Goal: Task Accomplishment & Management: Use online tool/utility

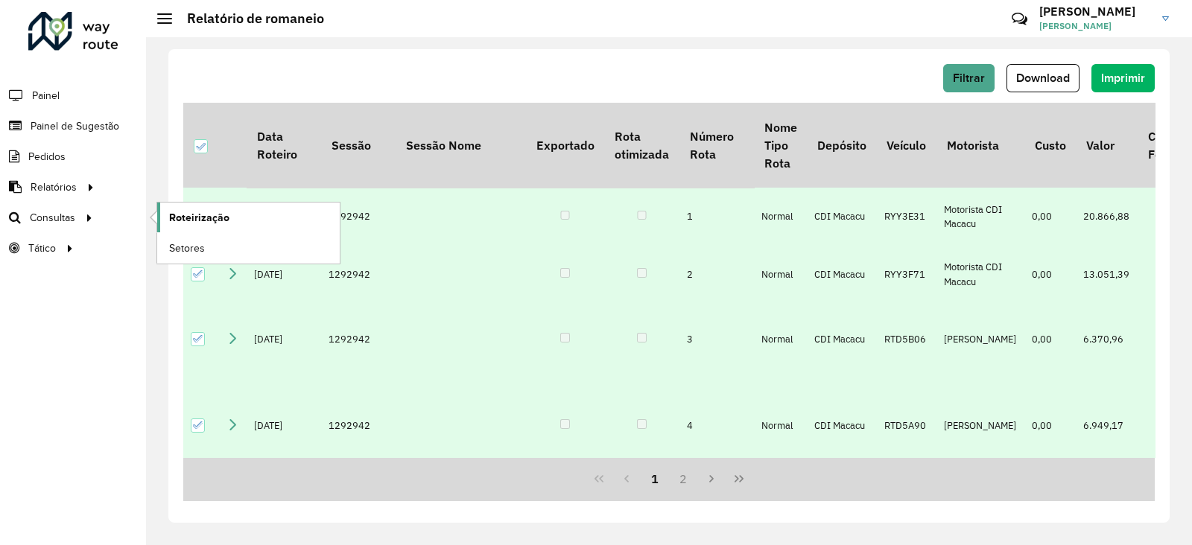
click at [185, 221] on span "Roteirização" at bounding box center [199, 218] width 60 height 16
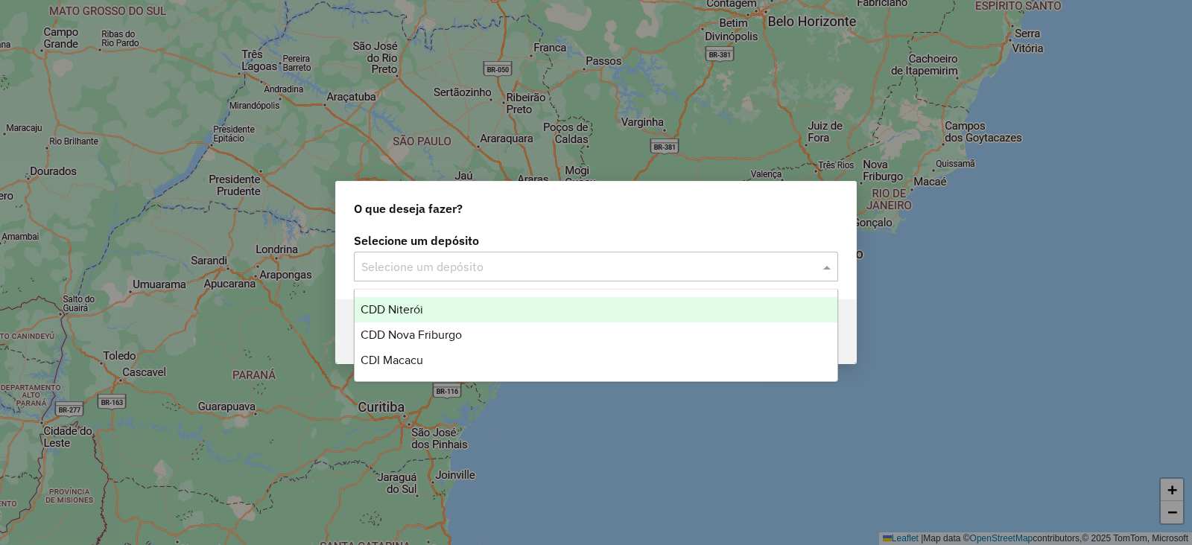
click at [401, 271] on input "text" at bounding box center [581, 268] width 440 height 18
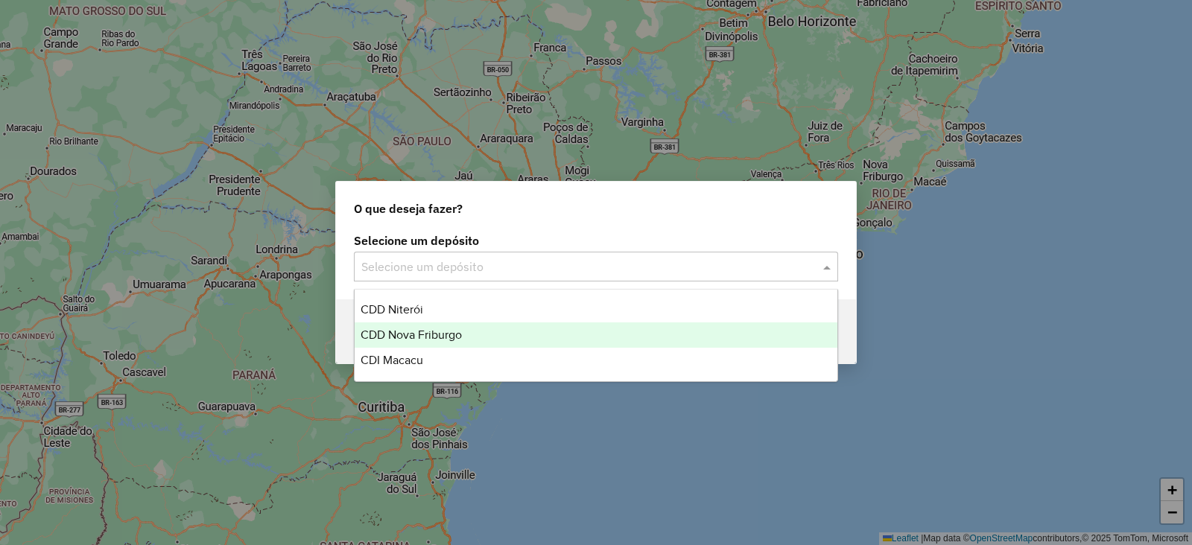
click at [400, 345] on div "CDD Nova Friburgo" at bounding box center [596, 335] width 483 height 25
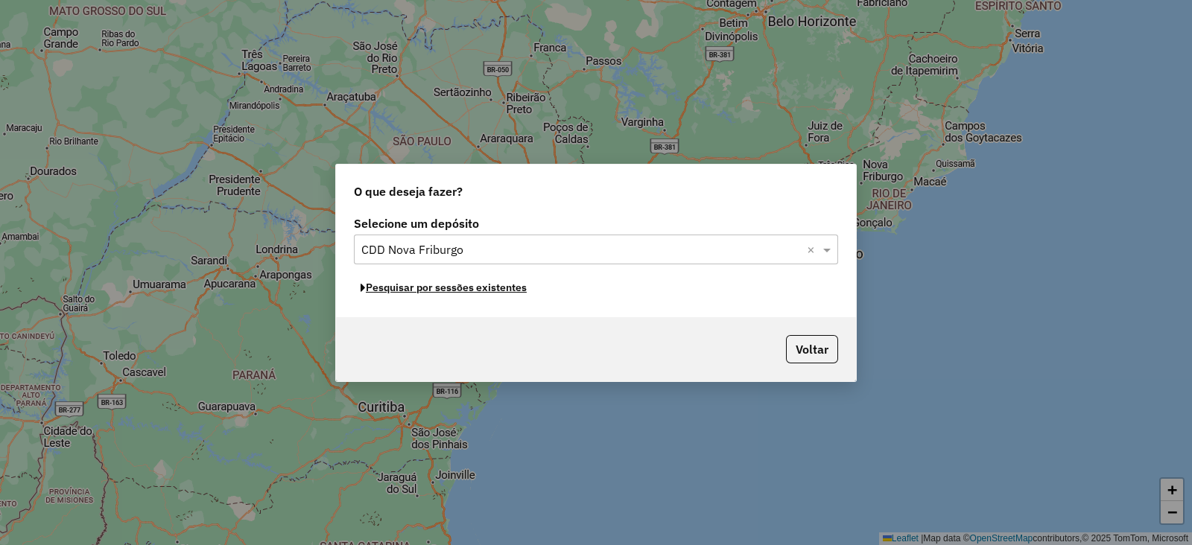
click at [405, 294] on button "Pesquisar por sessões existentes" at bounding box center [444, 287] width 180 height 23
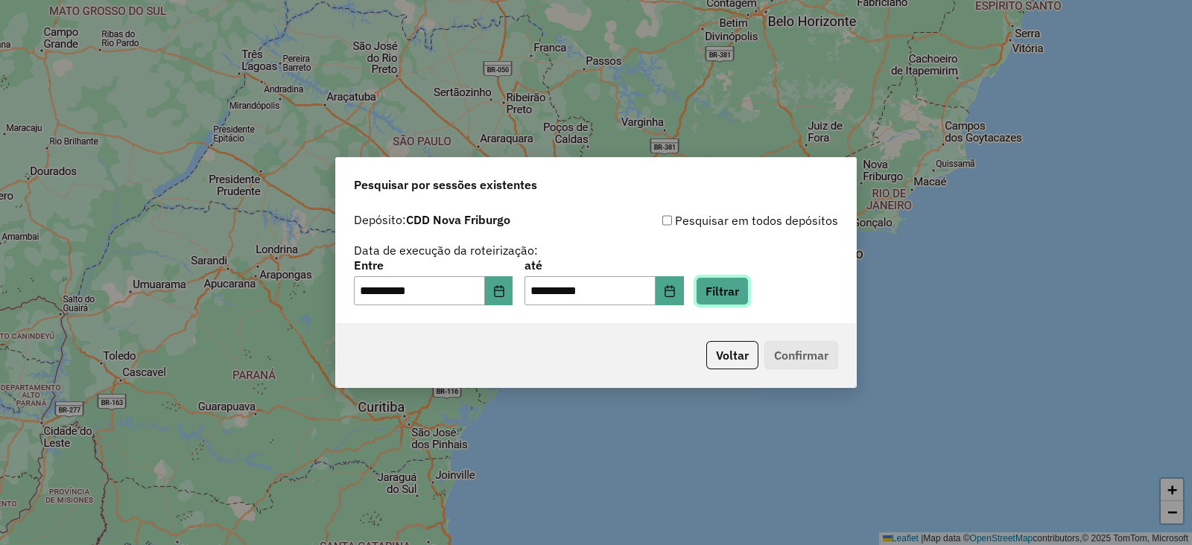
click at [738, 299] on button "Filtrar" at bounding box center [722, 291] width 53 height 28
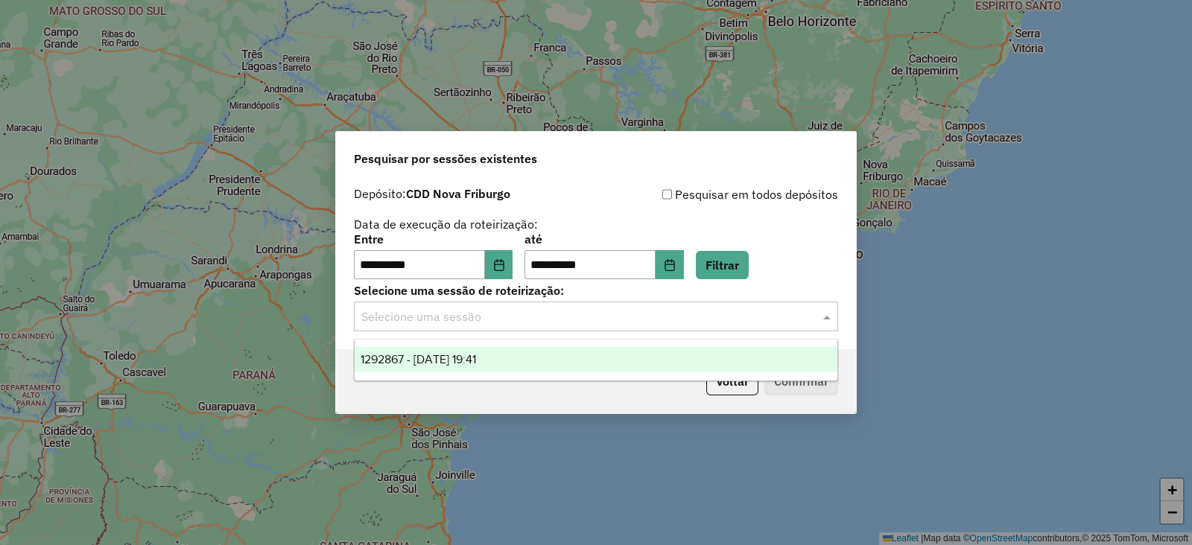
click at [542, 323] on input "text" at bounding box center [581, 317] width 440 height 18
click at [476, 361] on span "1292867 - 11/10/2025 19:41" at bounding box center [418, 359] width 115 height 13
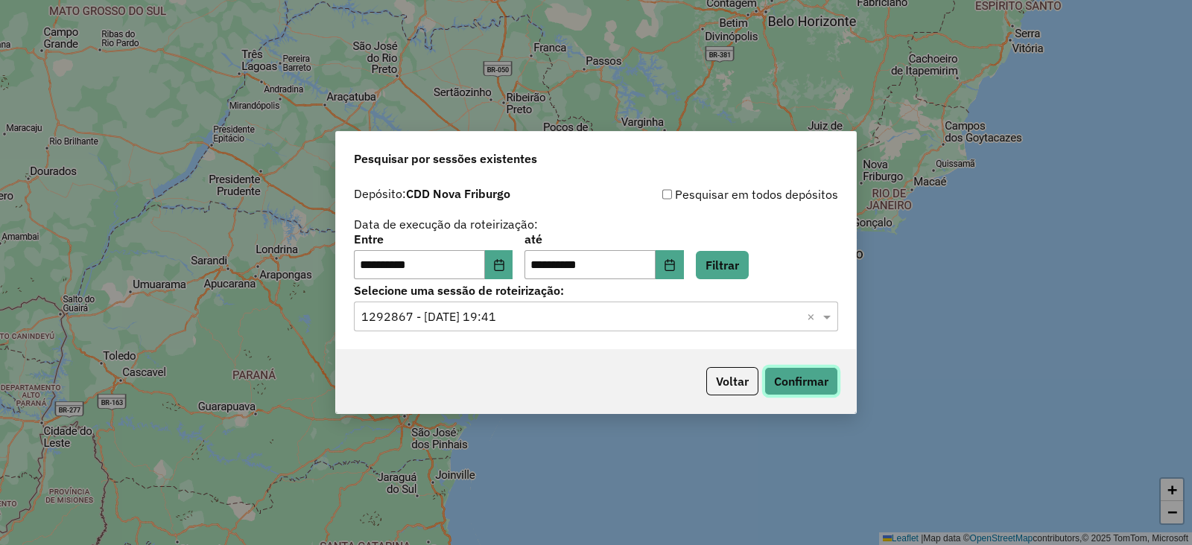
click at [782, 381] on button "Confirmar" at bounding box center [801, 381] width 74 height 28
click at [505, 265] on icon "Choose Date" at bounding box center [499, 265] width 12 height 12
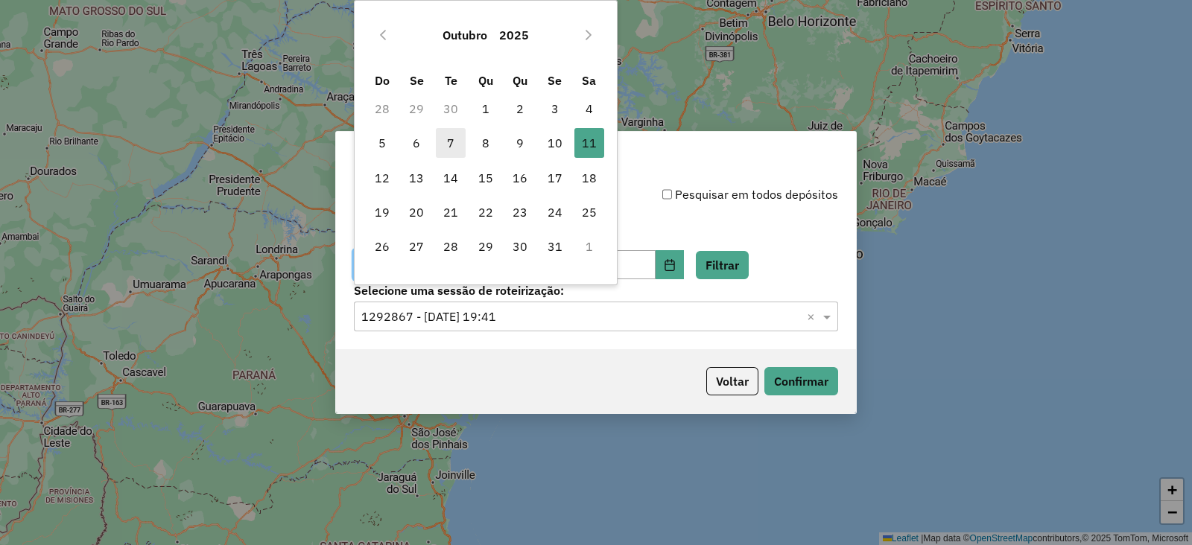
click at [447, 146] on span "7" at bounding box center [451, 143] width 30 height 30
type input "**********"
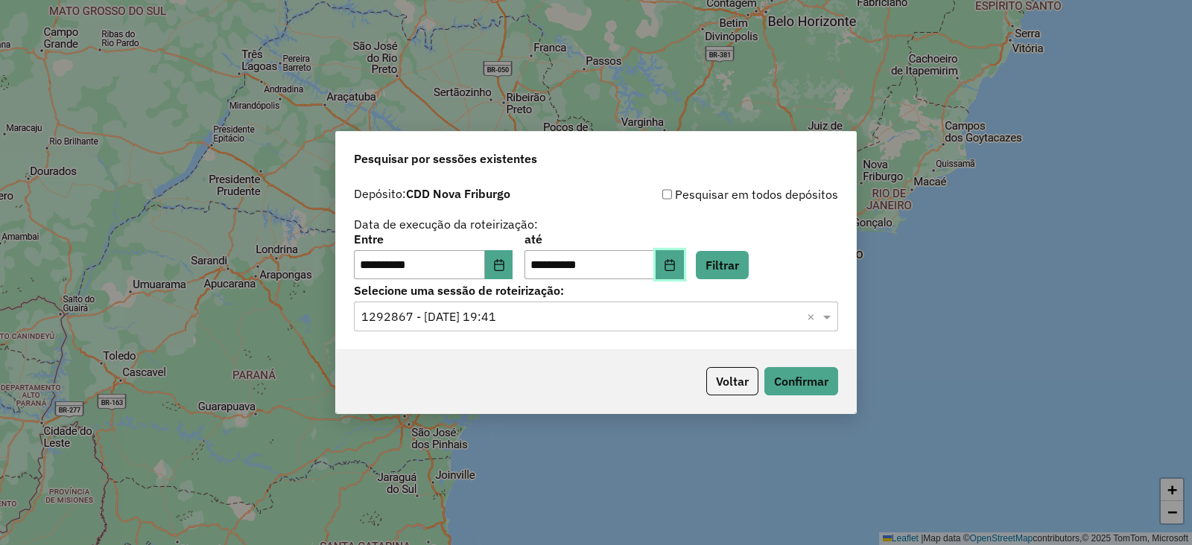
click at [684, 271] on button "Choose Date" at bounding box center [670, 265] width 28 height 30
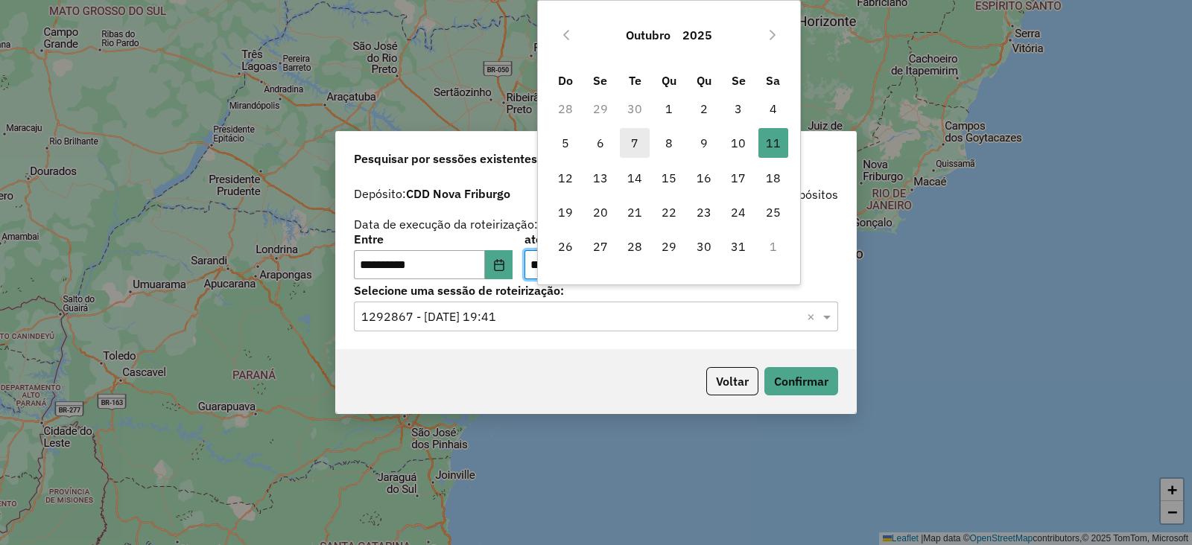
click at [631, 132] on span "7" at bounding box center [635, 143] width 30 height 30
type input "**********"
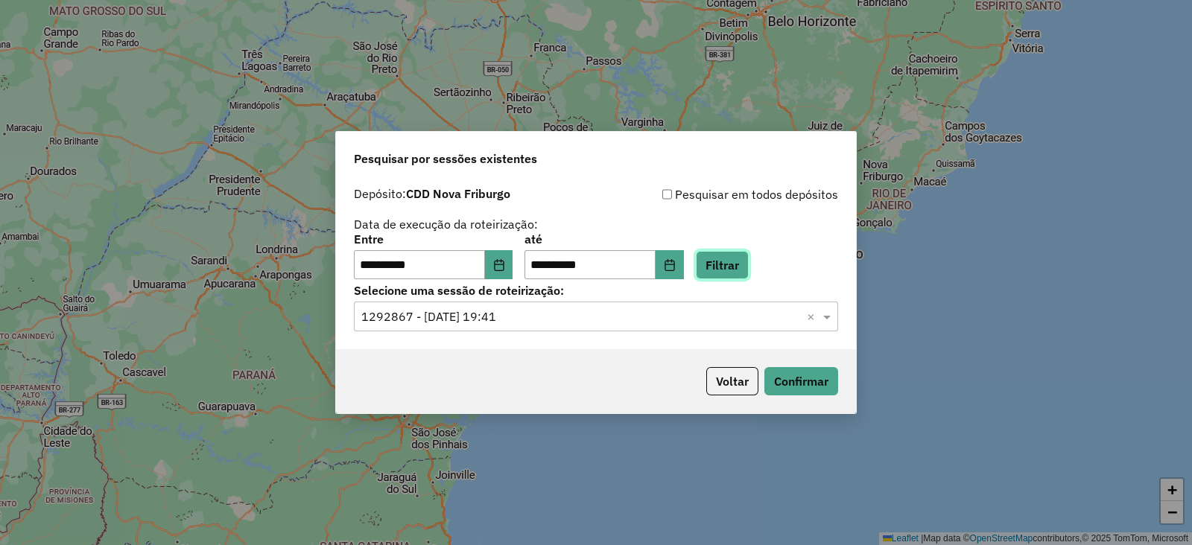
click at [729, 267] on button "Filtrar" at bounding box center [722, 265] width 53 height 28
click at [472, 314] on input "text" at bounding box center [581, 317] width 440 height 18
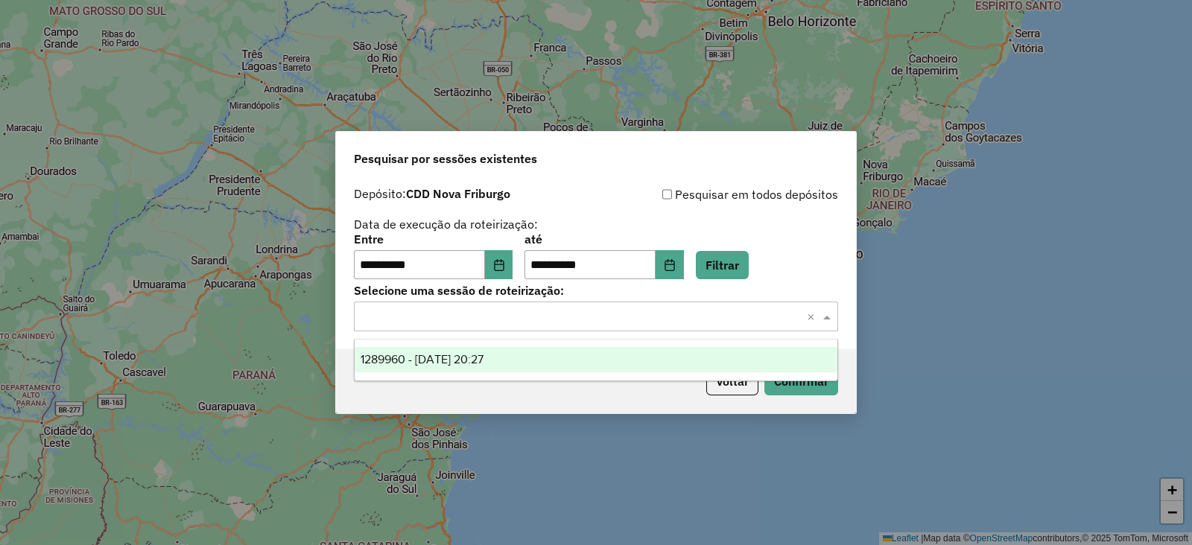
click at [449, 358] on span "1289960 - 07/10/2025 20:27" at bounding box center [422, 359] width 123 height 13
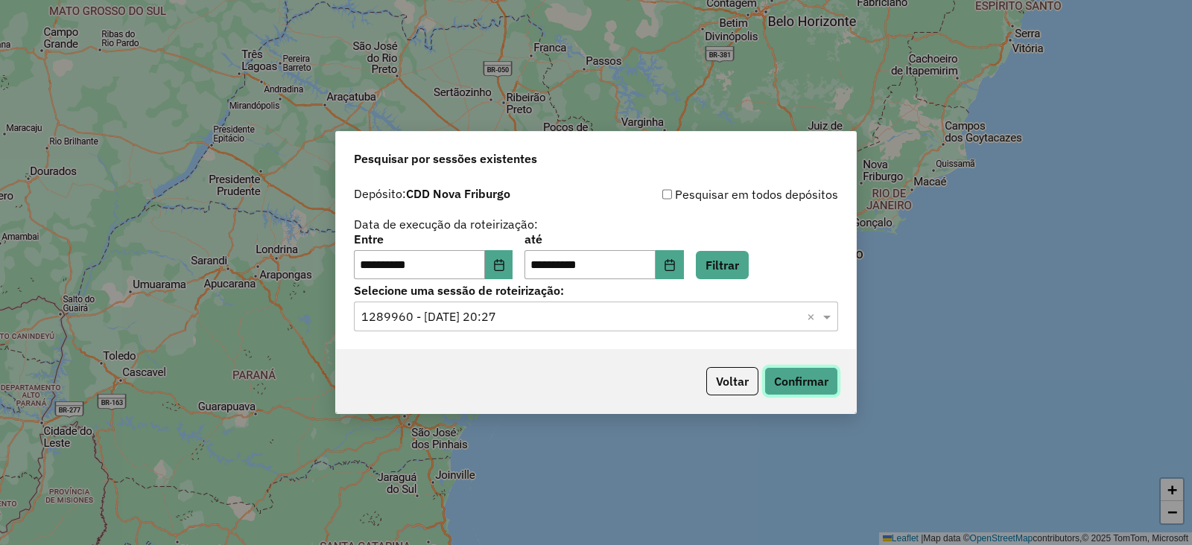
click at [777, 383] on button "Confirmar" at bounding box center [801, 381] width 74 height 28
click at [513, 266] on button "Choose Date" at bounding box center [499, 265] width 28 height 30
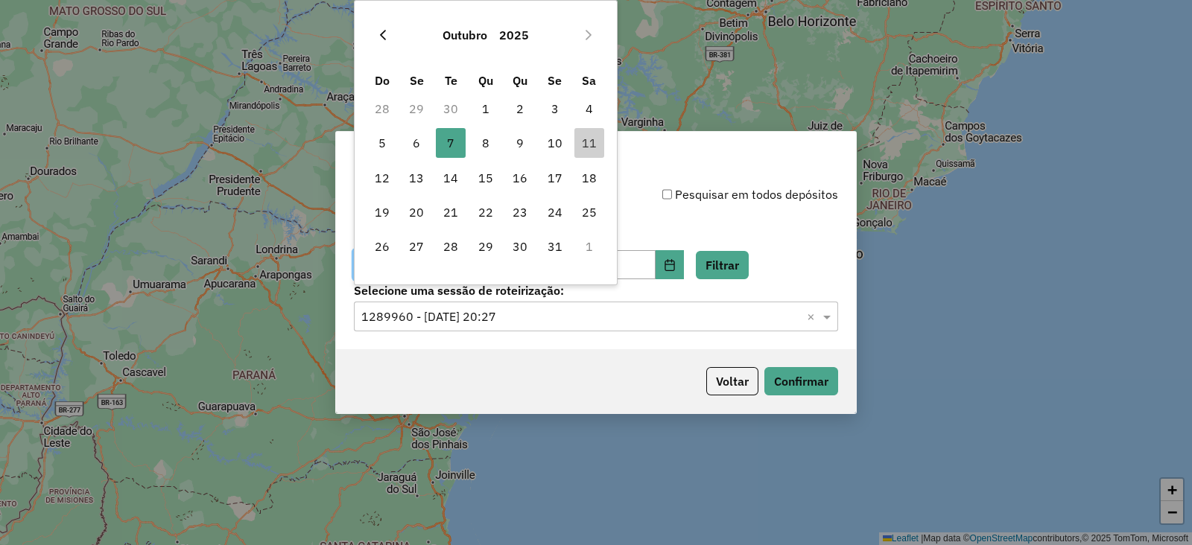
click at [381, 35] on icon "Previous Month" at bounding box center [383, 35] width 12 height 12
click at [549, 205] on span "26" at bounding box center [555, 212] width 30 height 30
type input "**********"
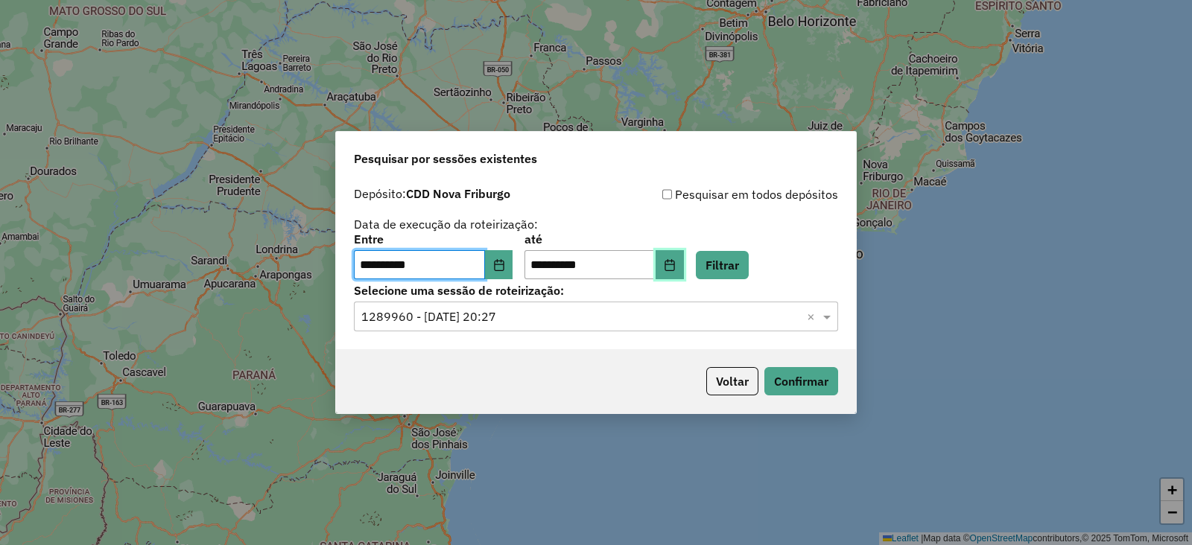
click at [676, 265] on icon "Choose Date" at bounding box center [670, 265] width 12 height 12
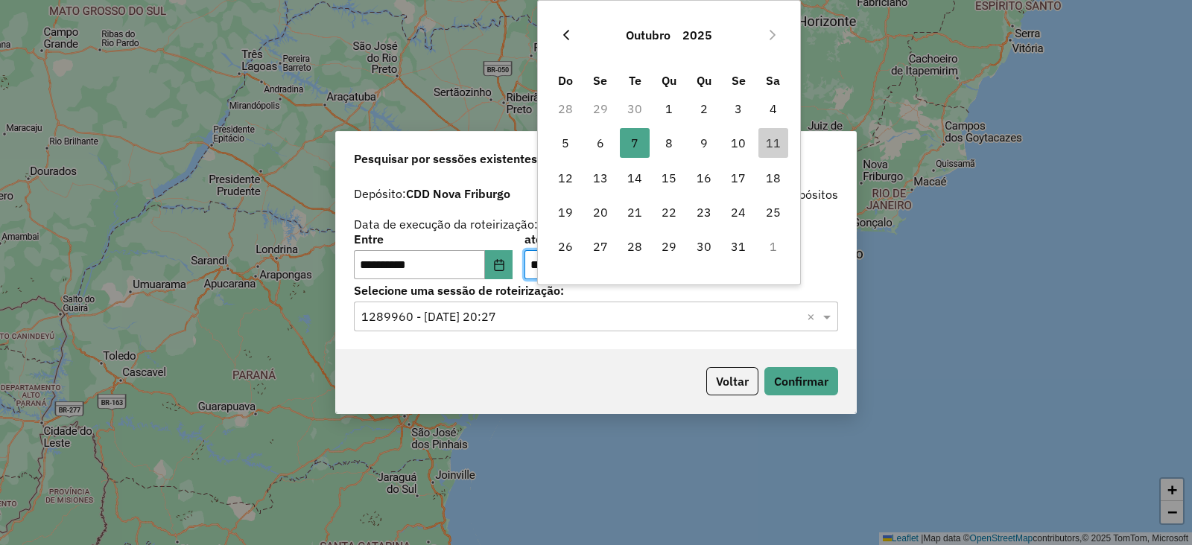
click at [570, 29] on icon "Previous Month" at bounding box center [566, 35] width 12 height 12
click at [739, 209] on span "26" at bounding box center [738, 212] width 30 height 30
type input "**********"
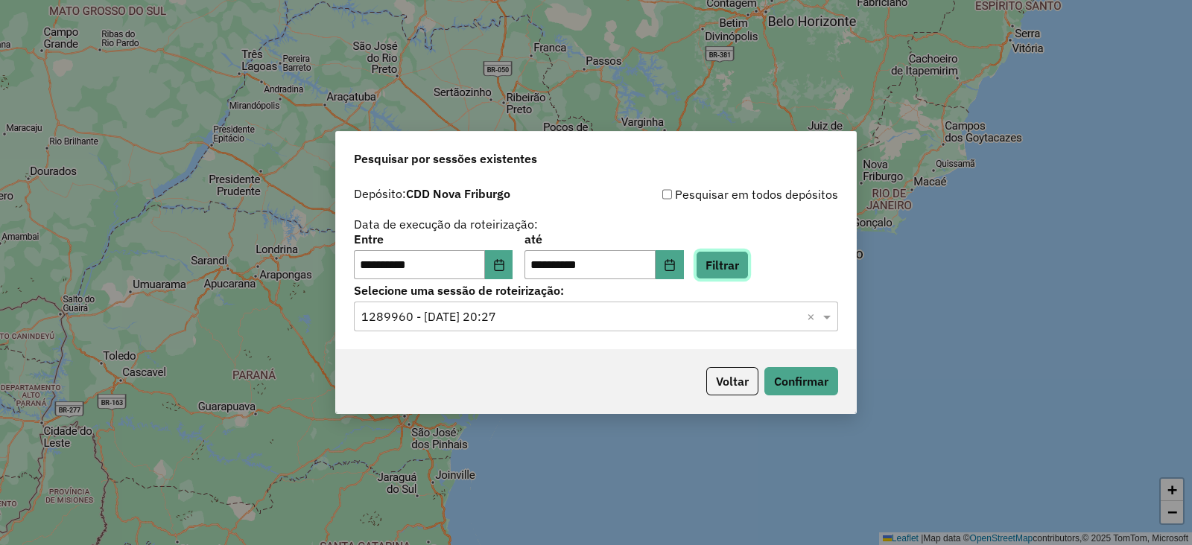
click at [747, 274] on button "Filtrar" at bounding box center [722, 265] width 53 height 28
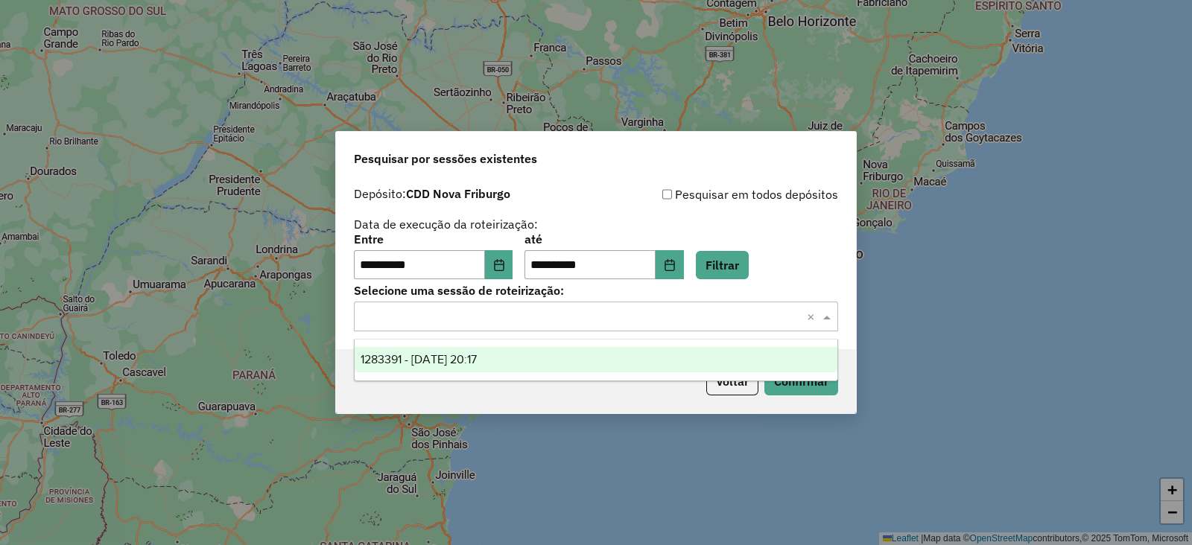
click at [457, 312] on input "text" at bounding box center [581, 317] width 440 height 18
click at [438, 358] on span "1283391 - 26/09/2025 20:17" at bounding box center [419, 359] width 116 height 13
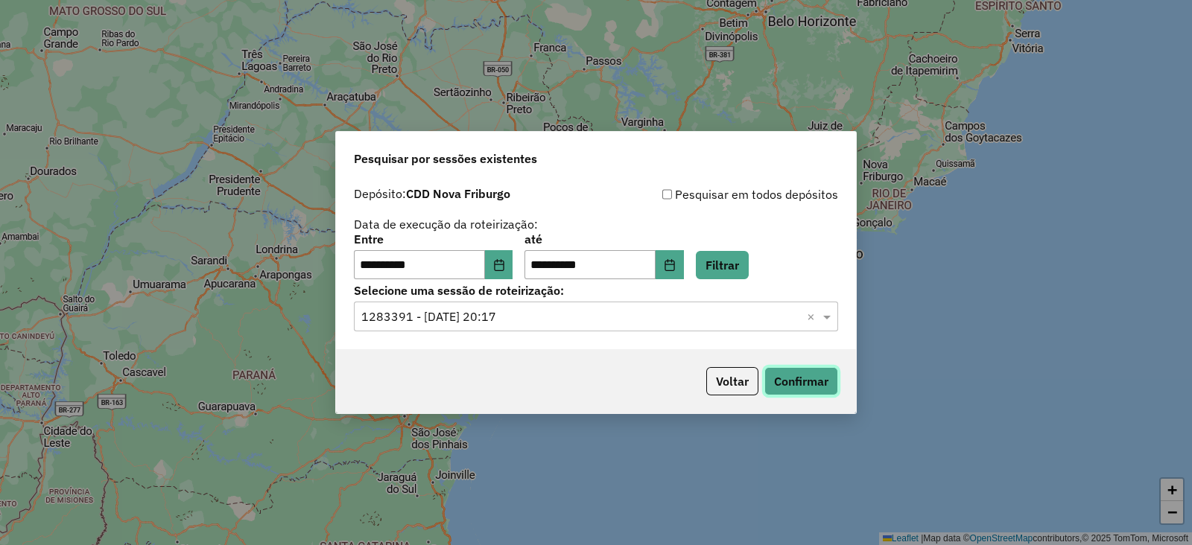
click at [789, 384] on button "Confirmar" at bounding box center [801, 381] width 74 height 28
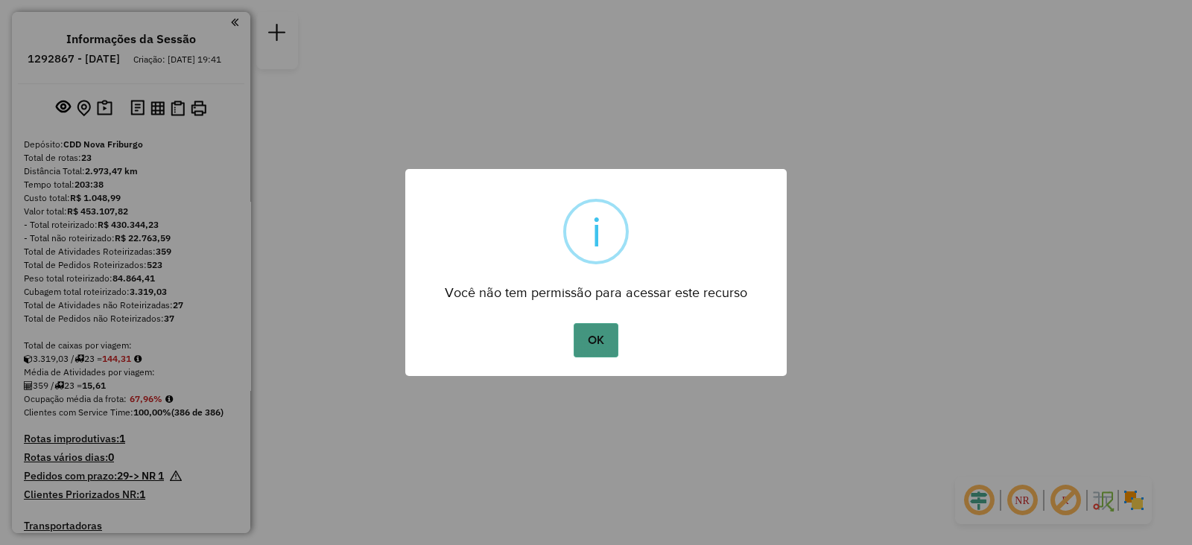
click at [600, 337] on button "OK" at bounding box center [596, 340] width 44 height 34
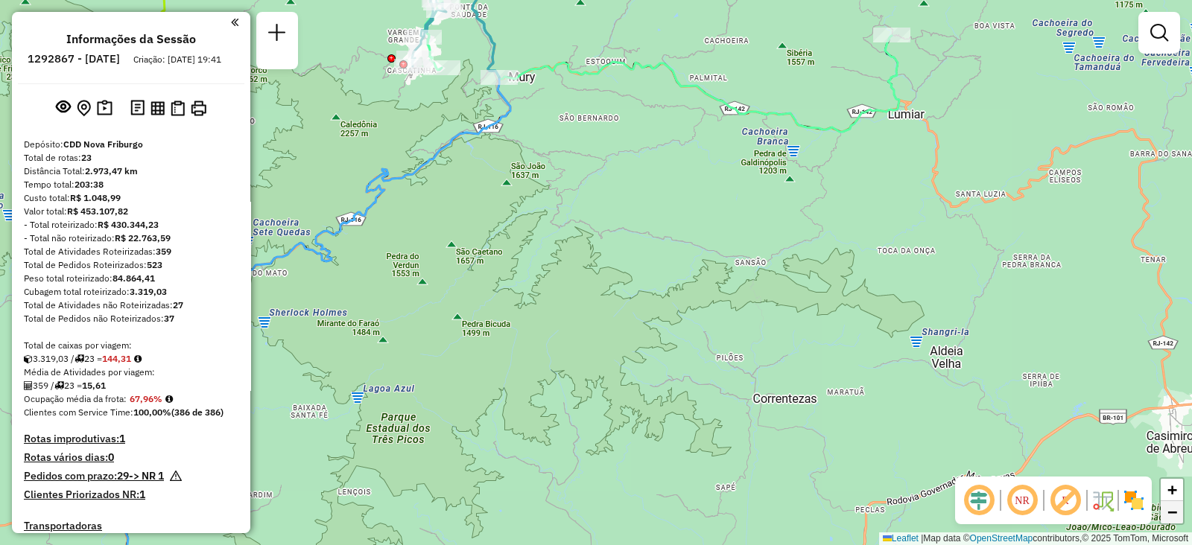
click at [1173, 511] on span "−" at bounding box center [1172, 512] width 10 height 19
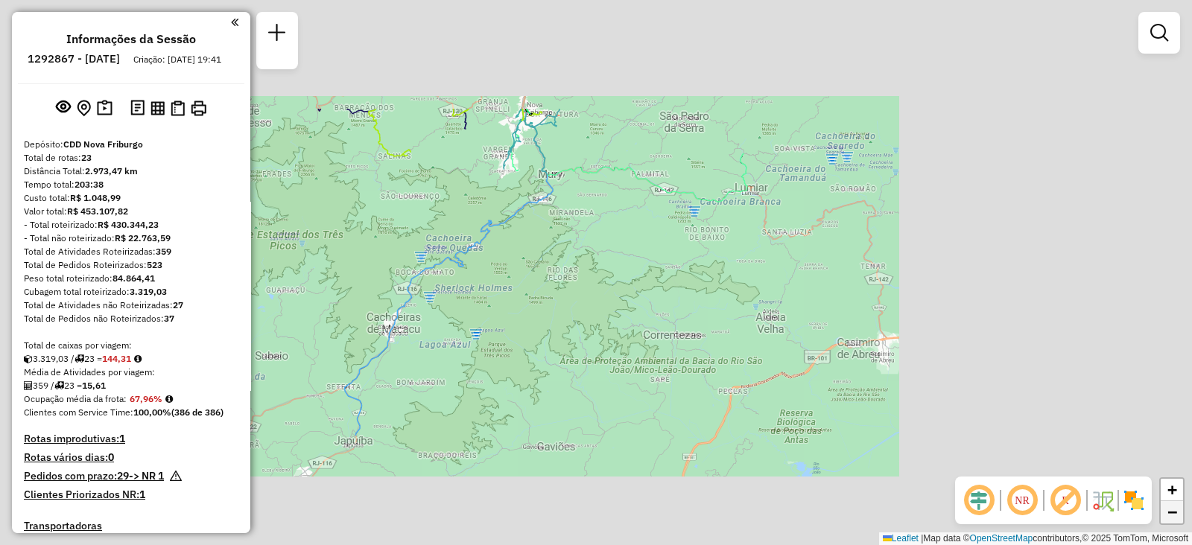
click at [1173, 511] on span "−" at bounding box center [1172, 512] width 10 height 19
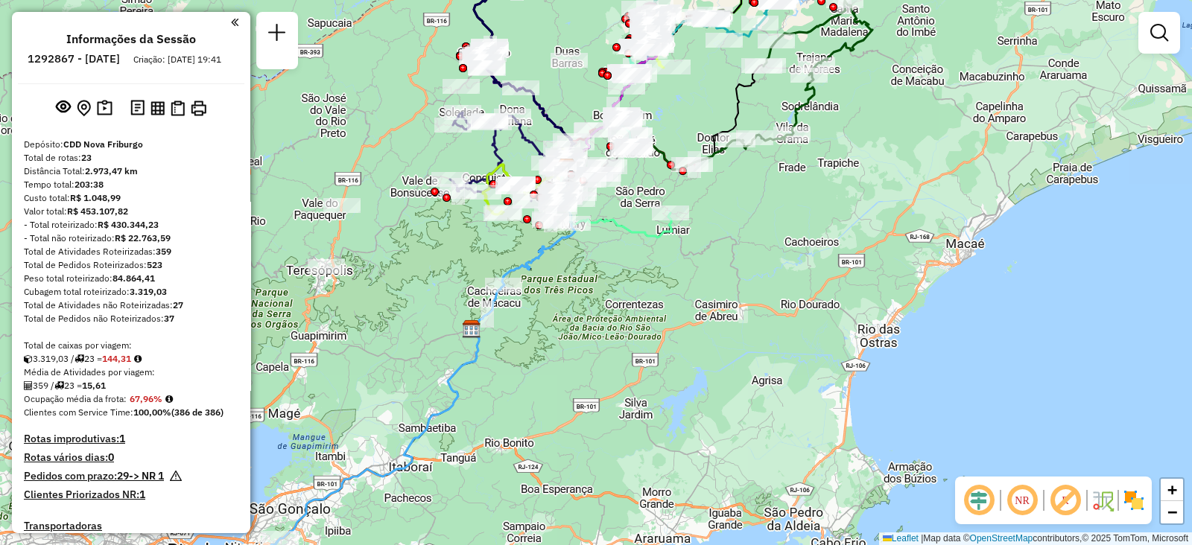
click at [408, 299] on div "Janela de atendimento Grade de atendimento Capacidade Transportadoras Veículos …" at bounding box center [596, 272] width 1192 height 545
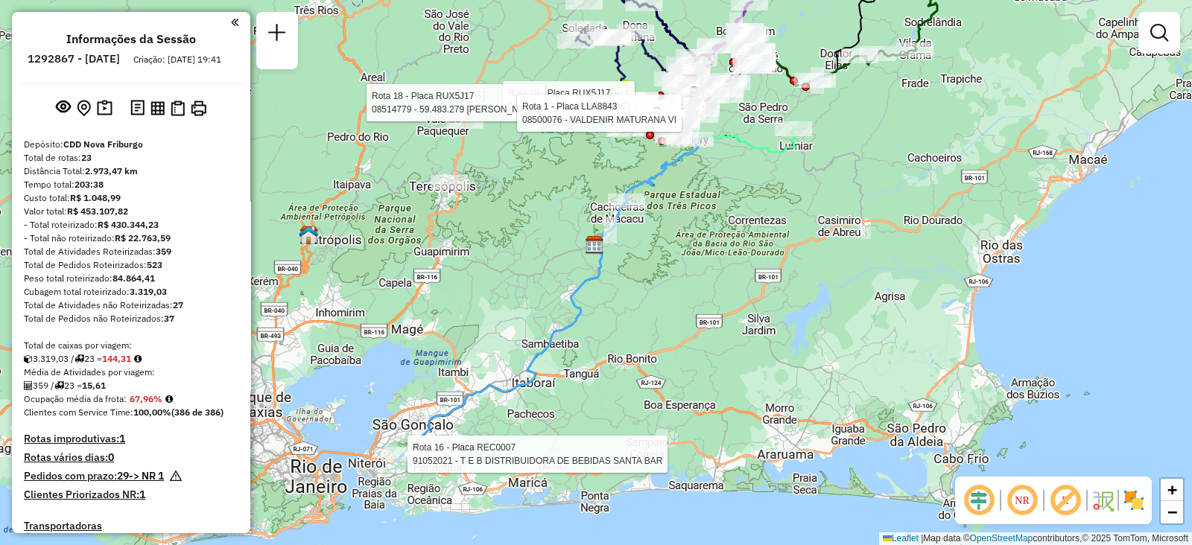
select select "**********"
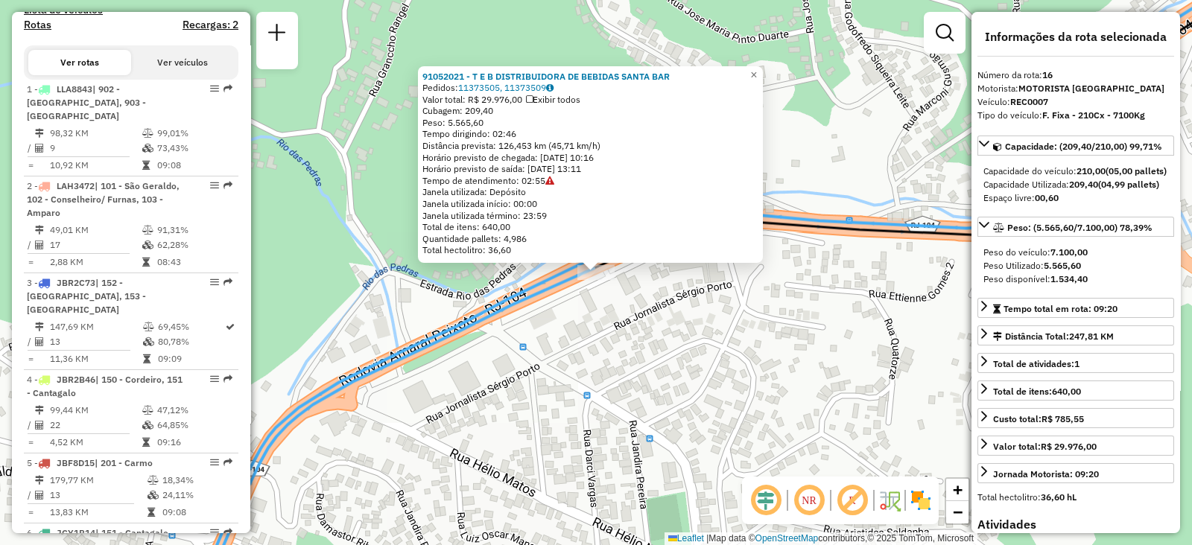
scroll to position [78, 0]
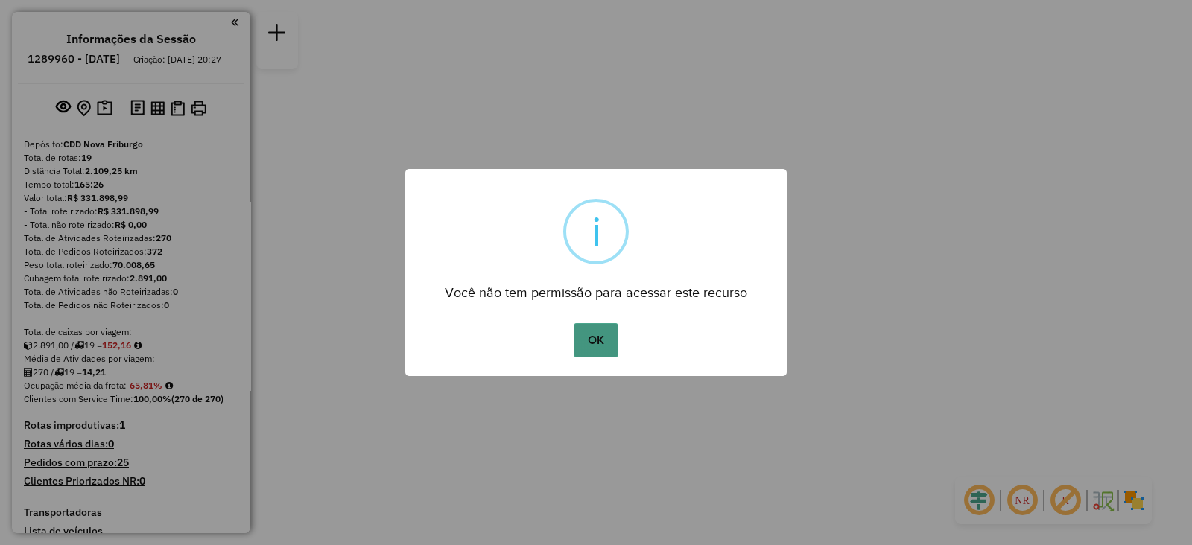
click at [608, 340] on button "OK" at bounding box center [596, 340] width 44 height 34
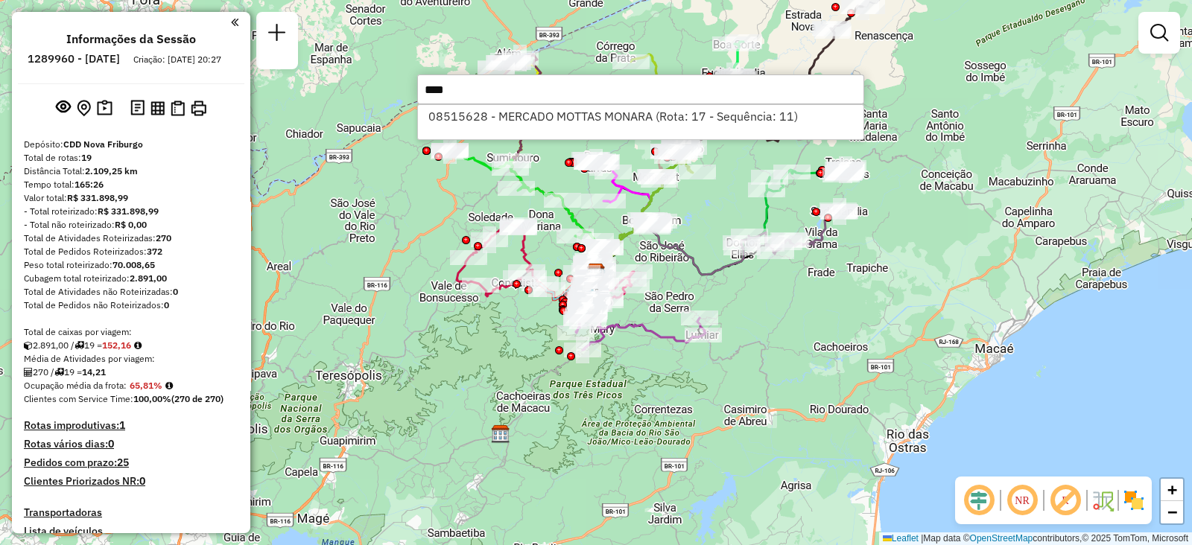
type input "*****"
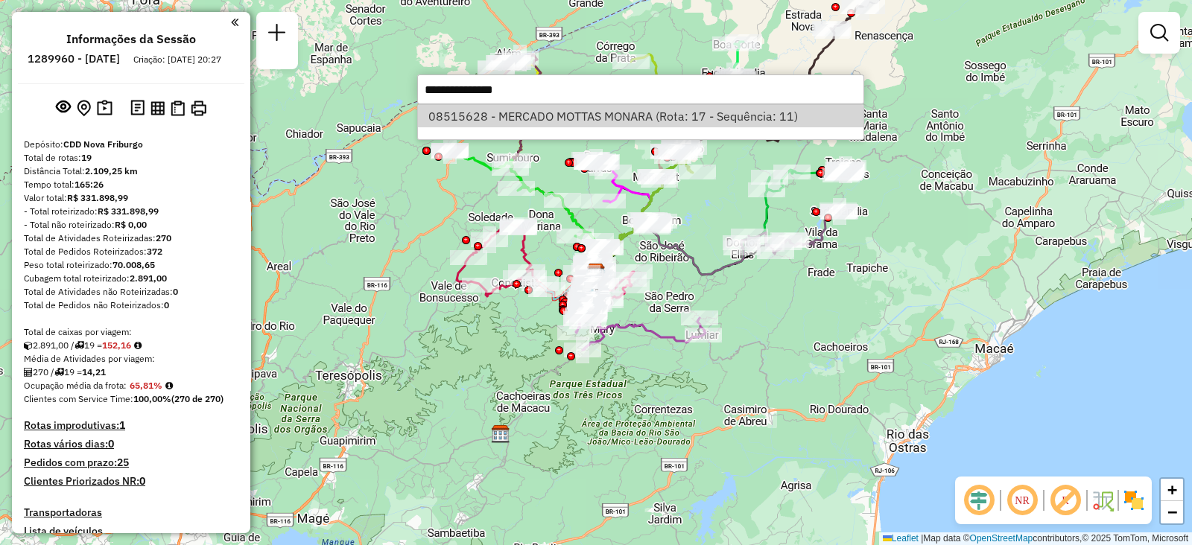
select select "**********"
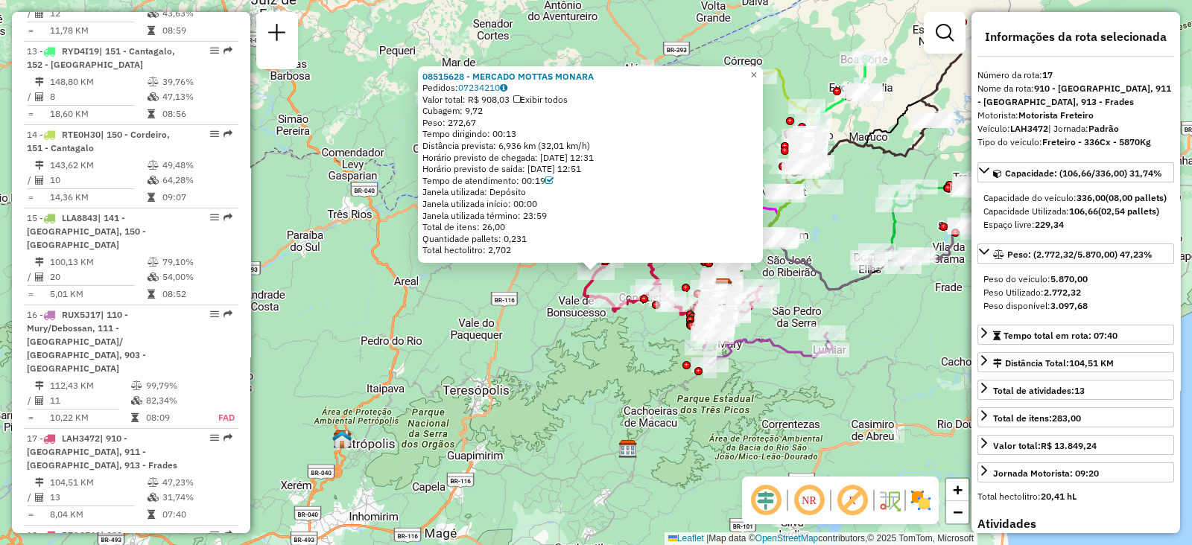
scroll to position [1728, 0]
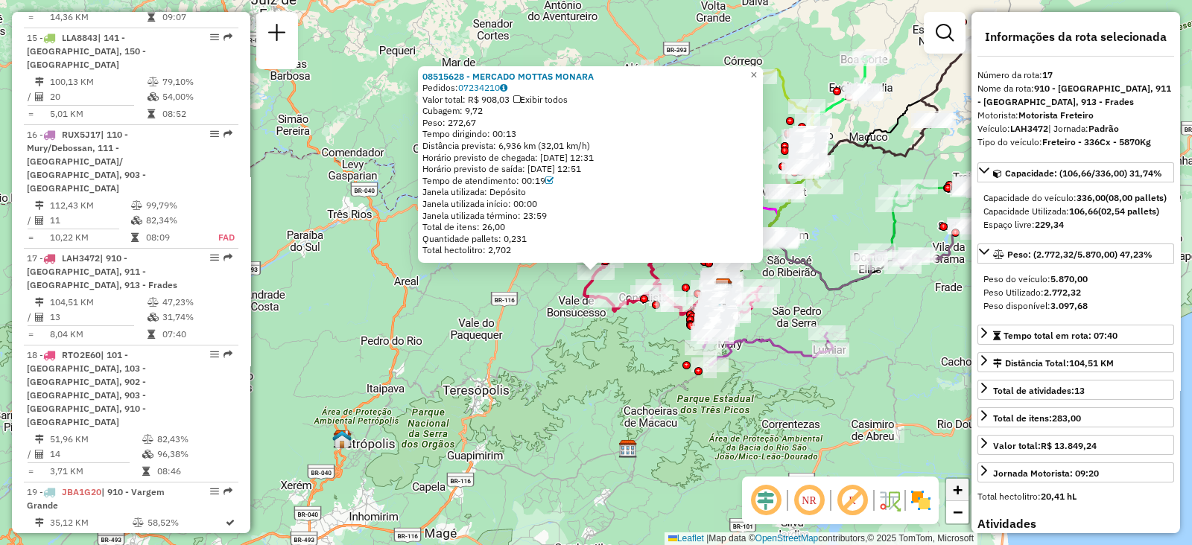
click at [957, 485] on span "+" at bounding box center [958, 490] width 10 height 19
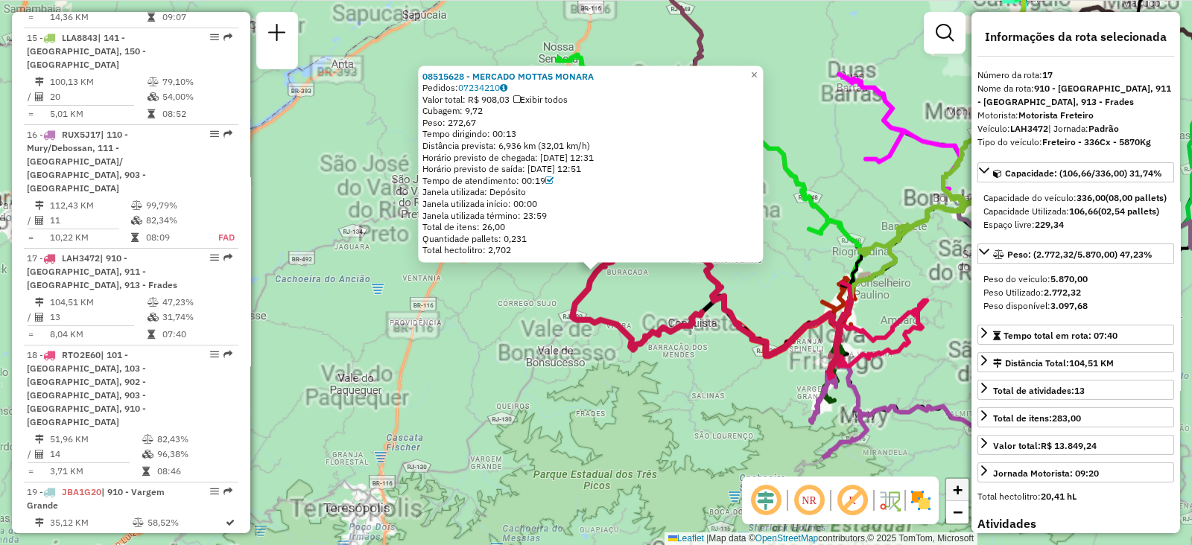
click at [957, 485] on span "+" at bounding box center [958, 490] width 10 height 19
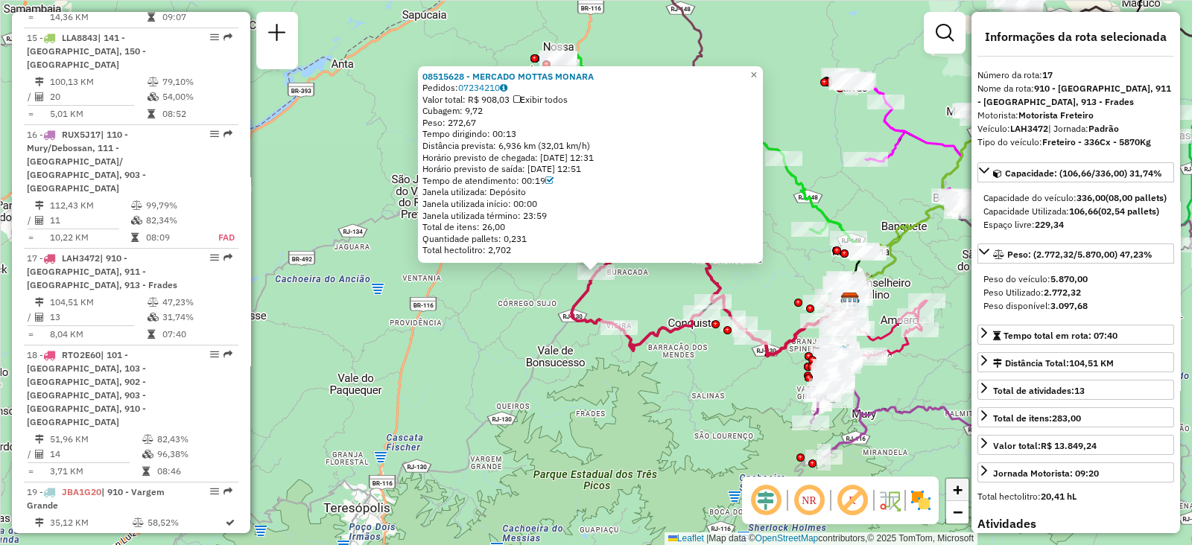
click at [957, 485] on span "+" at bounding box center [958, 490] width 10 height 19
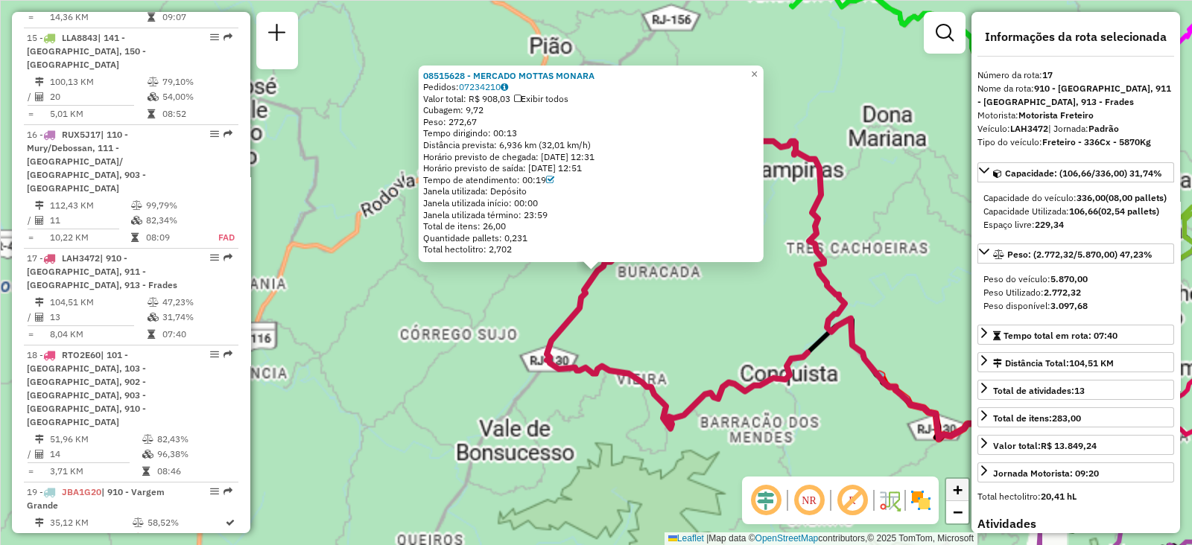
click at [957, 485] on span "+" at bounding box center [958, 490] width 10 height 19
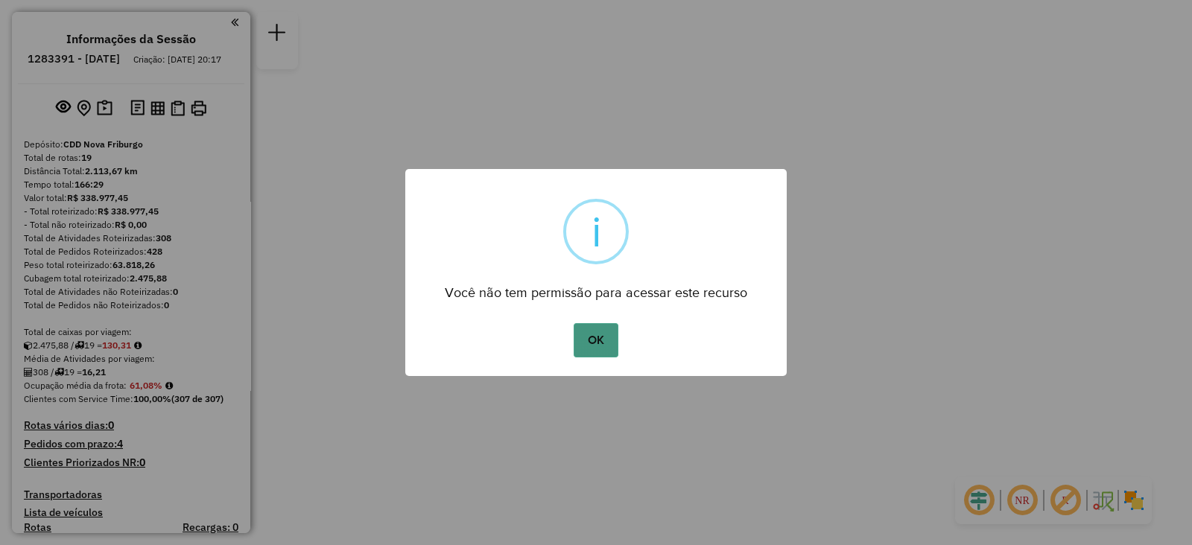
click at [600, 337] on button "OK" at bounding box center [596, 340] width 44 height 34
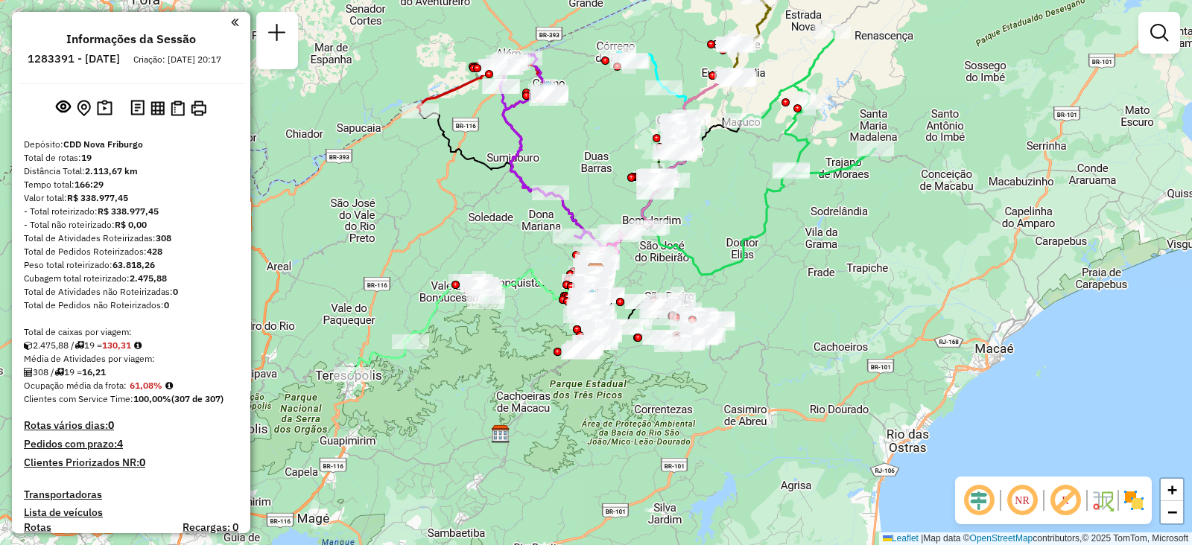
click at [705, 458] on div "Janela de atendimento Grade de atendimento Capacidade Transportadoras Veículos …" at bounding box center [596, 272] width 1192 height 545
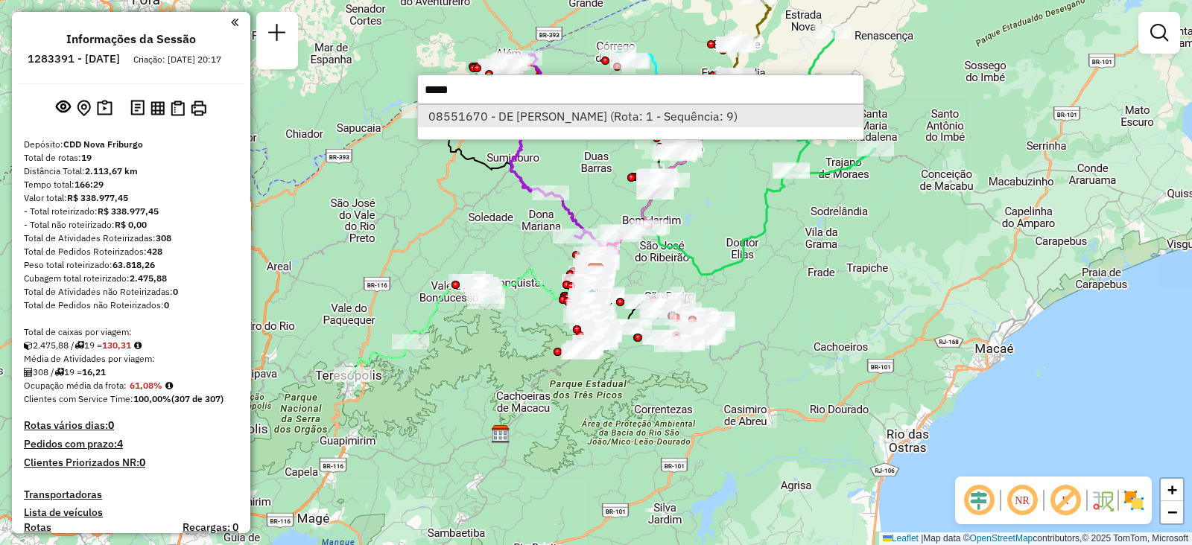
type input "*****"
click at [454, 113] on li "08551670 - DE [PERSON_NAME] (Rota: 1 - Sequência: 9)" at bounding box center [641, 116] width 446 height 22
select select "**********"
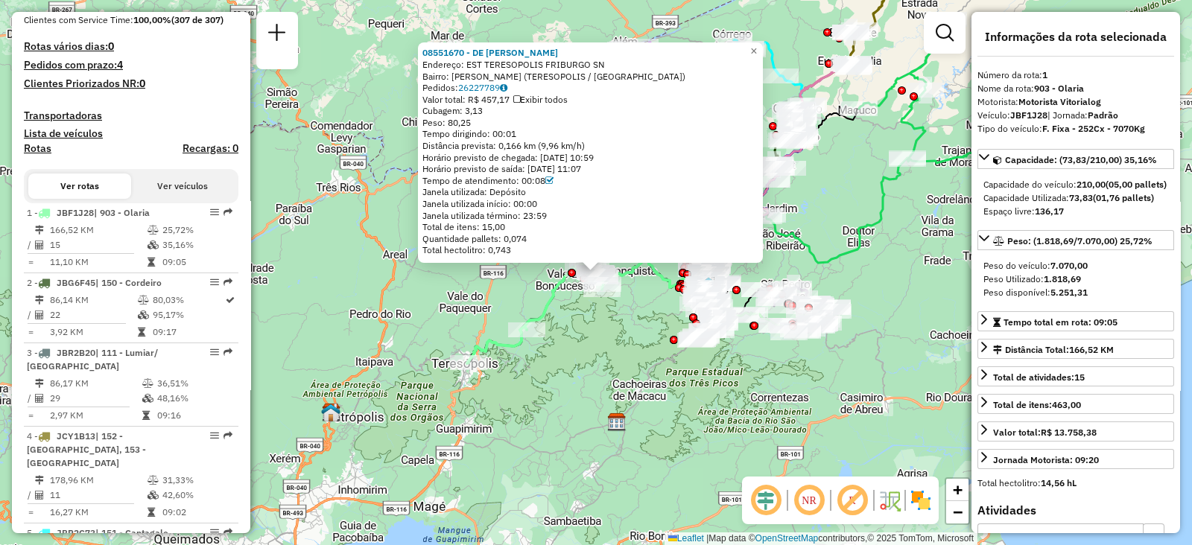
scroll to position [583, 0]
